Goal: Find contact information: Find contact information

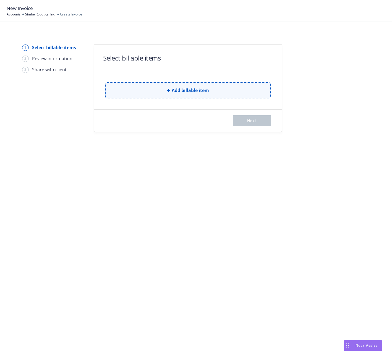
click at [147, 90] on button "Add billable item" at bounding box center [187, 90] width 165 height 16
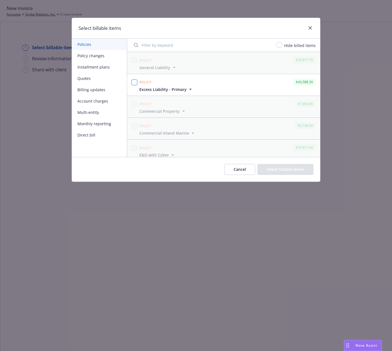
click at [132, 83] on input "checkbox" at bounding box center [134, 83] width 6 height 6
checkbox input "true"
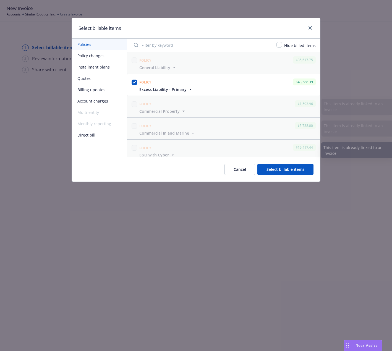
click at [274, 168] on button "Select billable items" at bounding box center [285, 169] width 56 height 11
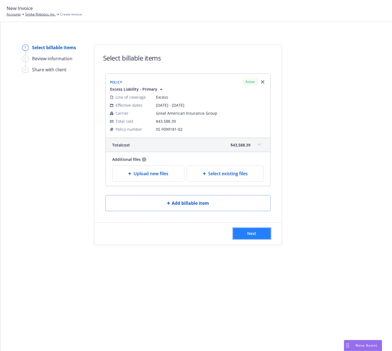
click at [244, 233] on button "Next" at bounding box center [252, 233] width 38 height 11
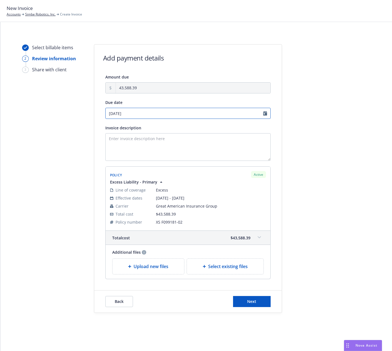
click at [199, 115] on input "08/26/2025" at bounding box center [187, 113] width 165 height 11
select select "August"
select select "2025"
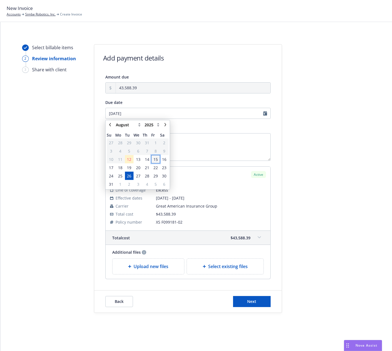
click at [156, 160] on span "15" at bounding box center [155, 159] width 4 height 6
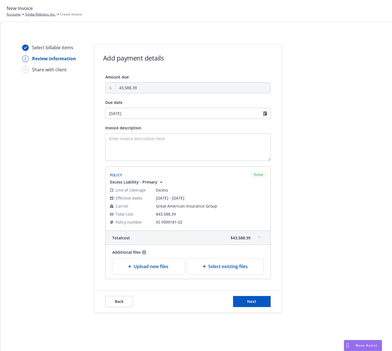
type input "08/15/2025"
click at [171, 147] on textarea "Invoice description" at bounding box center [187, 147] width 165 height 28
click at [171, 147] on textarea "2025-2026 Excess Liability" at bounding box center [187, 147] width 165 height 28
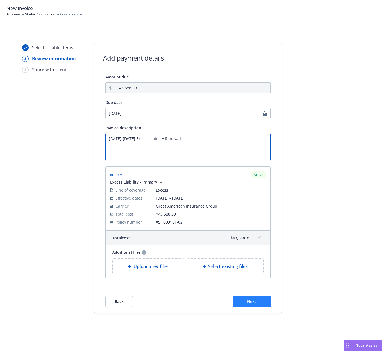
type textarea "[DATE]-[DATE] Excess Liability Renewal"
click at [254, 302] on span "Next" at bounding box center [251, 300] width 9 height 5
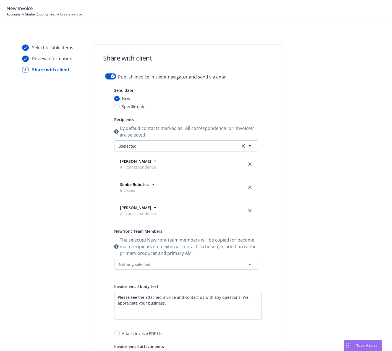
click at [107, 77] on button "button" at bounding box center [110, 76] width 10 height 6
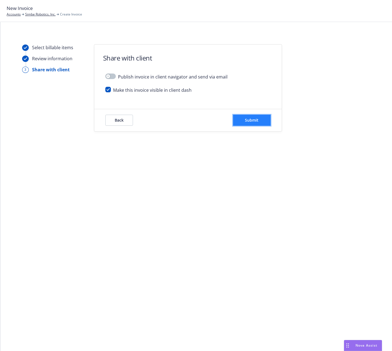
click at [243, 119] on button "Submit" at bounding box center [252, 120] width 38 height 11
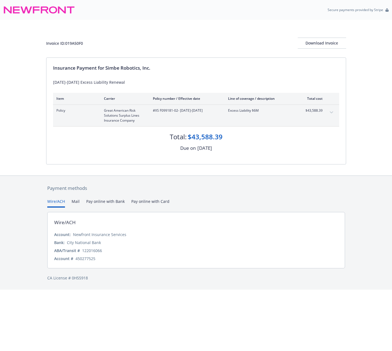
click at [68, 45] on div "Invoice ID: 019A50F0" at bounding box center [64, 43] width 37 height 6
copy div "019A50F0"
click at [317, 47] on div "Download Invoice" at bounding box center [321, 43] width 48 height 10
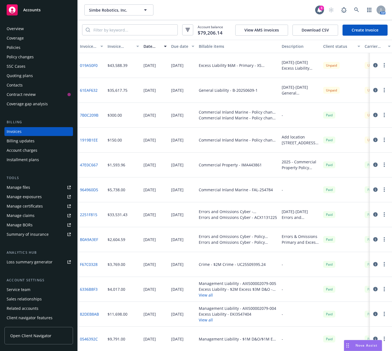
click at [89, 91] on link "61EAF632" at bounding box center [89, 90] width 18 height 6
click at [38, 84] on div "Contacts" at bounding box center [39, 85] width 64 height 9
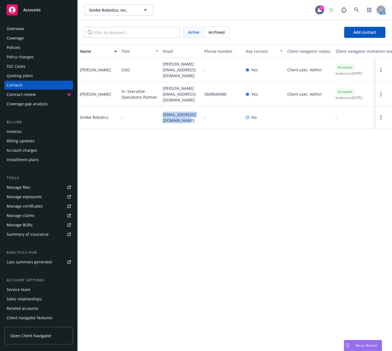
drag, startPoint x: 181, startPoint y: 118, endPoint x: 162, endPoint y: 109, distance: 20.4
click at [162, 109] on div "invoices@simberobotics.com" at bounding box center [180, 117] width 41 height 22
copy span "invoices@simberobotics.com"
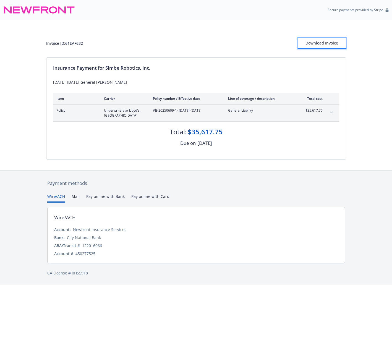
click at [311, 44] on div "Download Invoice" at bounding box center [321, 43] width 48 height 10
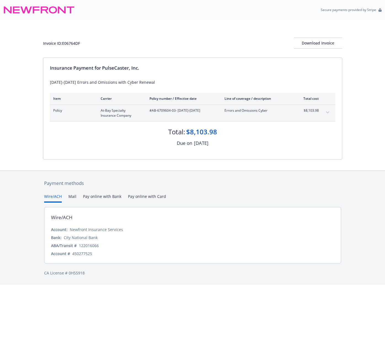
click at [91, 139] on div "Total: $8,103.98 Due on [DATE]" at bounding box center [193, 133] width 286 height 25
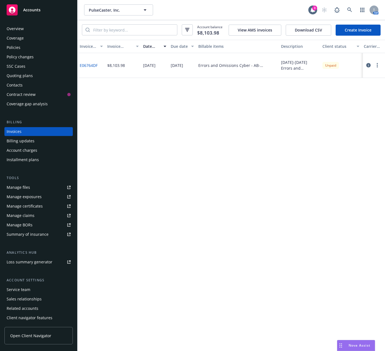
click at [28, 83] on div "Contacts" at bounding box center [39, 85] width 64 height 9
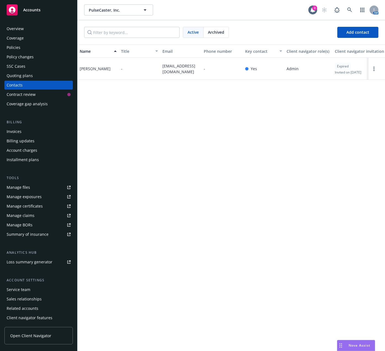
drag, startPoint x: 191, startPoint y: 74, endPoint x: 163, endPoint y: 67, distance: 28.6
click at [163, 67] on span "[EMAIL_ADDRESS][DOMAIN_NAME]" at bounding box center [181, 69] width 37 height 12
copy span "[EMAIL_ADDRESS][DOMAIN_NAME]"
click at [21, 130] on div "Invoices" at bounding box center [39, 131] width 64 height 9
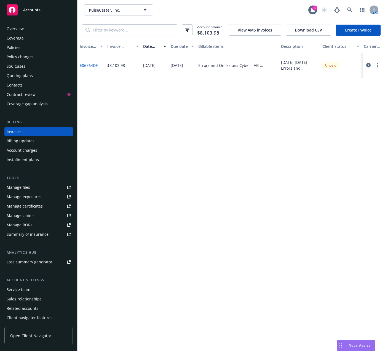
click at [380, 65] on button "button" at bounding box center [377, 65] width 7 height 7
click at [338, 141] on link "Copy logging email" at bounding box center [345, 142] width 70 height 11
